Goal: Task Accomplishment & Management: Use online tool/utility

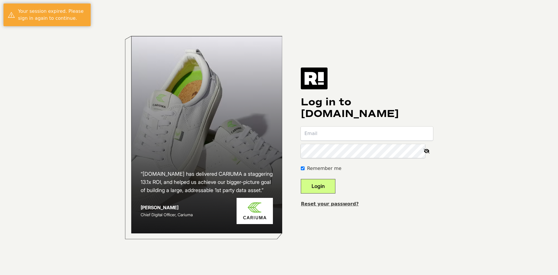
type input "[EMAIL_ADDRESS][DOMAIN_NAME]"
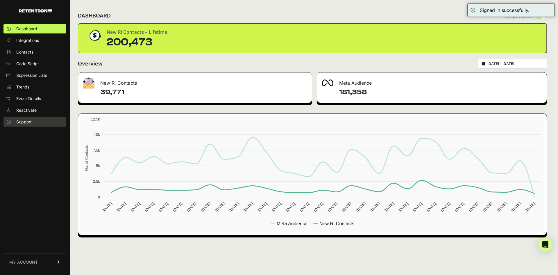
click at [28, 120] on span "Support" at bounding box center [23, 122] width 15 height 6
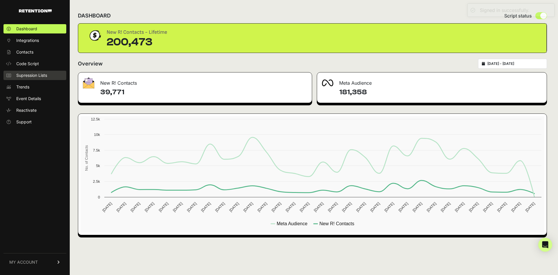
click at [32, 76] on span "Supression Lists" at bounding box center [31, 75] width 31 height 6
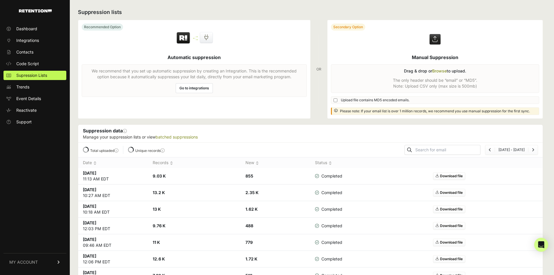
click at [442, 70] on label at bounding box center [434, 69] width 215 height 98
click at [0, 0] on input "file" at bounding box center [0, 0] width 0 height 0
drag, startPoint x: 512, startPoint y: 48, endPoint x: 489, endPoint y: 25, distance: 32.9
drag, startPoint x: 489, startPoint y: 25, endPoint x: 486, endPoint y: 10, distance: 15.6
click at [486, 10] on h2 "Suppression lists" at bounding box center [310, 12] width 465 height 8
